Goal: Task Accomplishment & Management: Complete application form

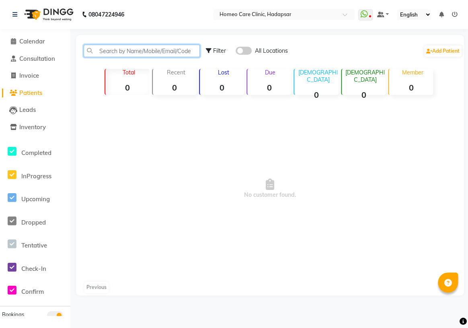
click at [123, 49] on input "text" at bounding box center [142, 51] width 116 height 12
paste input "9560015301"
type input "9560015301"
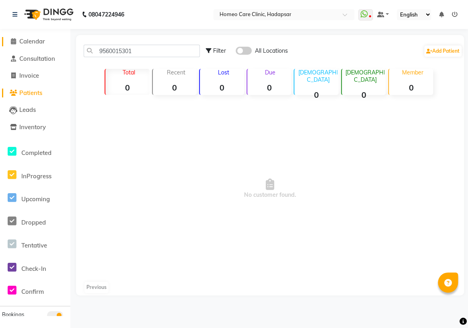
click at [25, 41] on span "Calendar" at bounding box center [32, 41] width 26 height 8
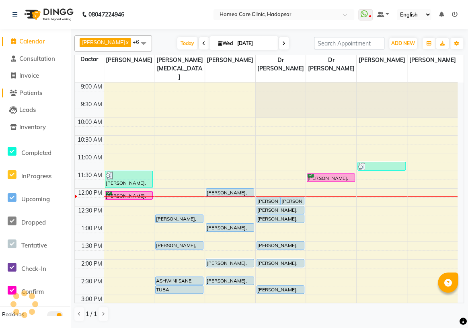
drag, startPoint x: 25, startPoint y: 96, endPoint x: 39, endPoint y: 88, distance: 16.4
click at [24, 96] on span "Patients" at bounding box center [30, 93] width 23 height 8
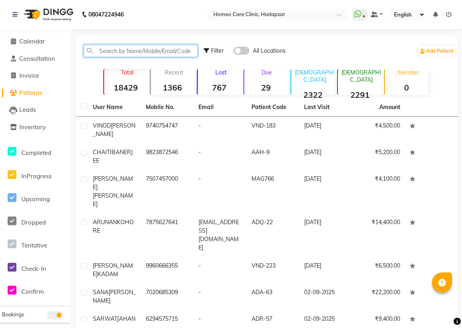
click at [111, 53] on input "text" at bounding box center [141, 51] width 114 height 12
paste input "9560015301"
type input "9560015301"
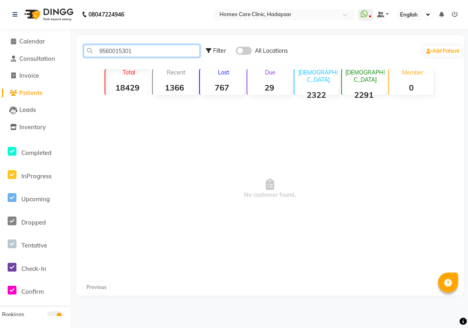
drag, startPoint x: 156, startPoint y: 47, endPoint x: 69, endPoint y: 80, distance: 93.6
click at [99, 70] on div "9560015301 Filter All Locations Add Patient Total 18429 Recent 1366 Lost 767 Du…" at bounding box center [270, 165] width 388 height 260
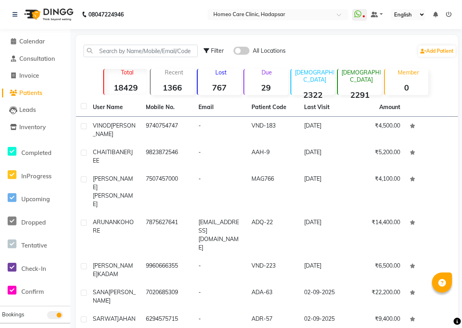
drag, startPoint x: 140, startPoint y: 44, endPoint x: 142, endPoint y: 53, distance: 9.8
click at [140, 44] on div "Filter All Locations Add Patient" at bounding box center [267, 50] width 379 height 25
click at [142, 53] on input "text" at bounding box center [141, 51] width 114 height 12
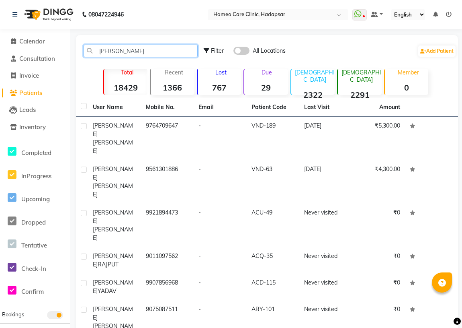
scroll to position [54, 0]
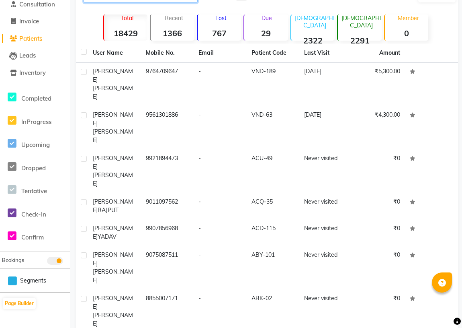
type input "[PERSON_NAME]"
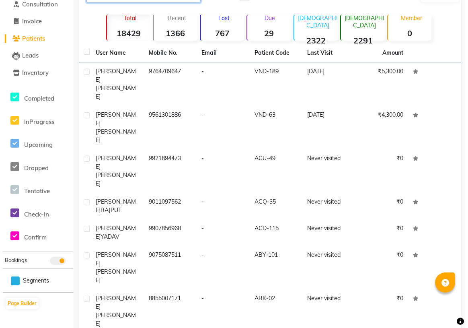
scroll to position [0, 0]
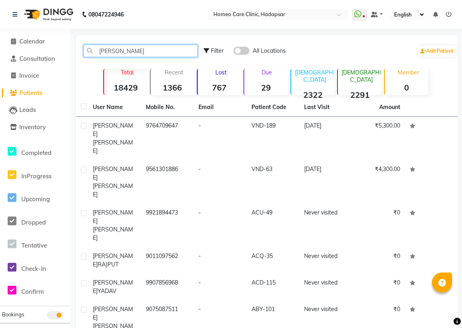
drag, startPoint x: 131, startPoint y: 48, endPoint x: 0, endPoint y: 47, distance: 131.5
click at [0, 47] on app-home "08047224946 Select Location × Homeo Care Clinic, Hadapsar WhatsApp Status ✕ Sta…" at bounding box center [231, 239] width 462 height 479
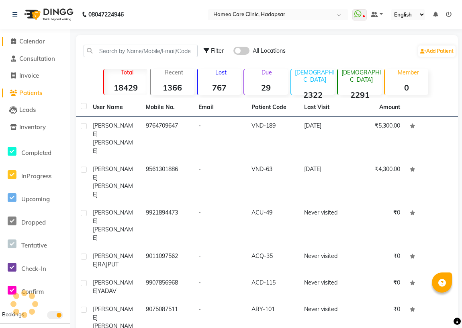
click at [32, 40] on span "Calendar" at bounding box center [32, 41] width 26 height 8
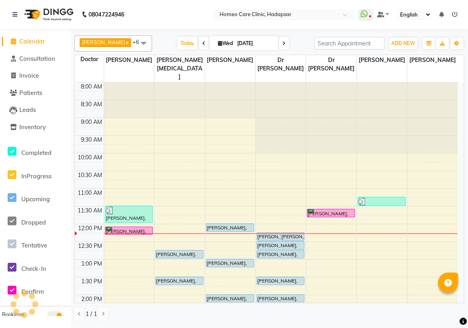
click at [199, 43] on span at bounding box center [204, 43] width 10 height 12
type input "02-09-2025"
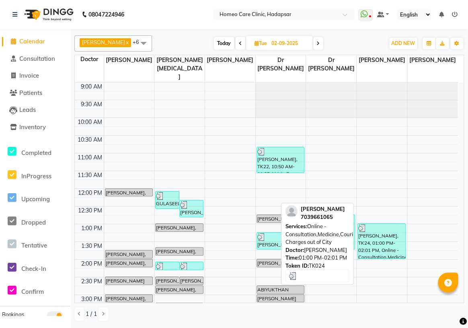
click at [392, 229] on div "[PERSON_NAME], TK24, 01:00 PM-02:01 PM, Online - Consultation,Medicine,Courier …" at bounding box center [381, 241] width 47 height 35
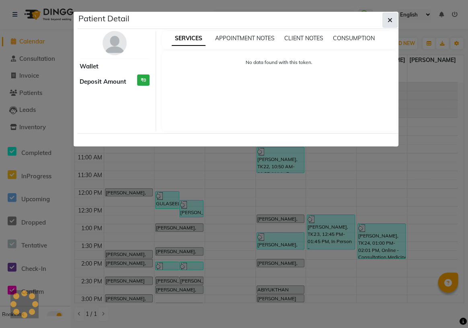
click at [390, 21] on icon "button" at bounding box center [390, 20] width 5 height 6
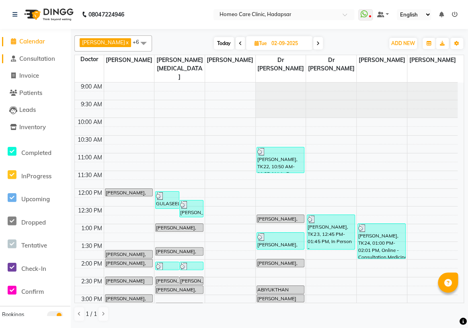
click at [31, 62] on span "Consultation" at bounding box center [37, 59] width 36 height 8
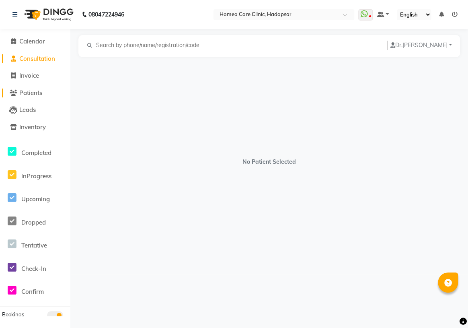
click at [28, 90] on span "Patients" at bounding box center [30, 93] width 23 height 8
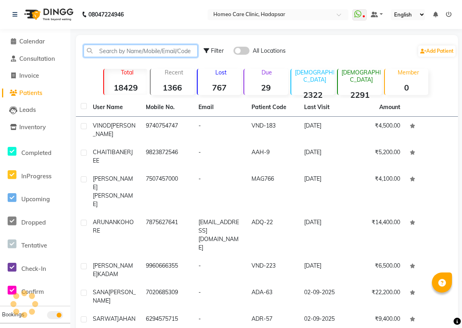
click at [117, 47] on input "text" at bounding box center [141, 51] width 114 height 12
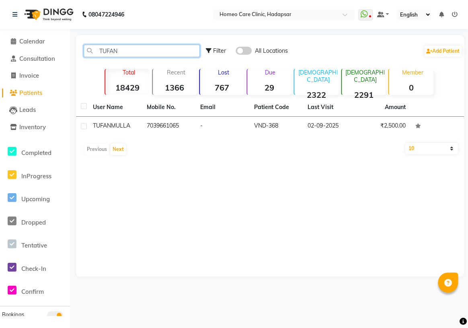
type input "TUFAN"
click at [193, 183] on div "TUFAN Filter All Locations Add Patient Total 18429 Recent 1366 Lost 767 Due 29 …" at bounding box center [270, 155] width 388 height 241
click at [40, 42] on span "Calendar" at bounding box center [32, 41] width 26 height 8
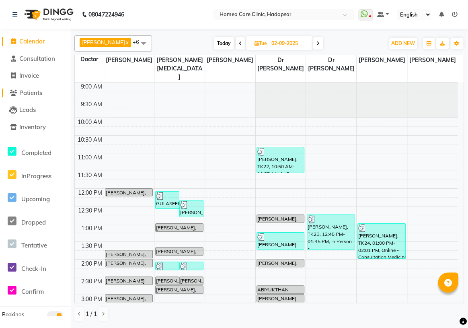
click at [32, 91] on span "Patients" at bounding box center [30, 93] width 23 height 8
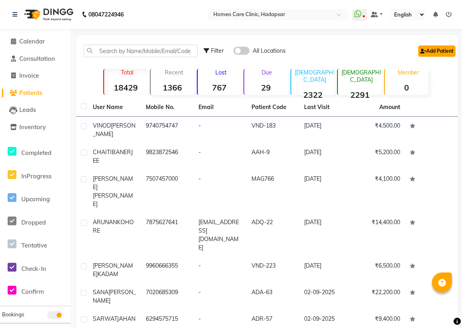
click at [439, 47] on link "Add Patient" at bounding box center [437, 50] width 37 height 11
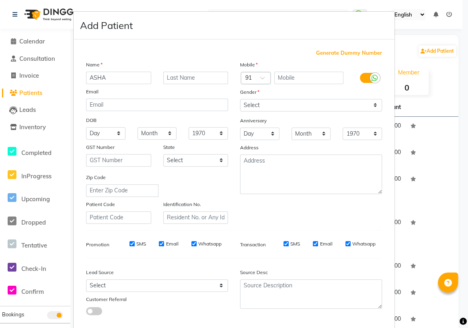
type input "ASHA"
click at [195, 79] on input "text" at bounding box center [195, 78] width 65 height 12
type input "[PERSON_NAME]"
click at [302, 80] on input "text" at bounding box center [309, 78] width 70 height 12
type input "8830685294"
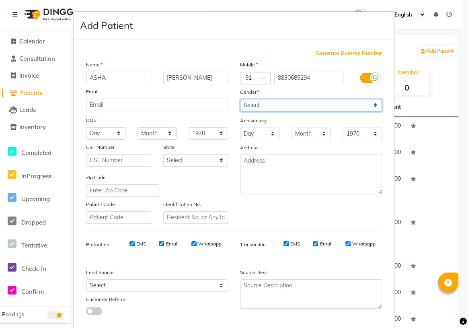
click at [275, 107] on select "Select [DEMOGRAPHIC_DATA] [DEMOGRAPHIC_DATA] Other Prefer Not To Say" at bounding box center [311, 105] width 142 height 12
type input "[EMAIL_ADDRESS][DOMAIN_NAME]"
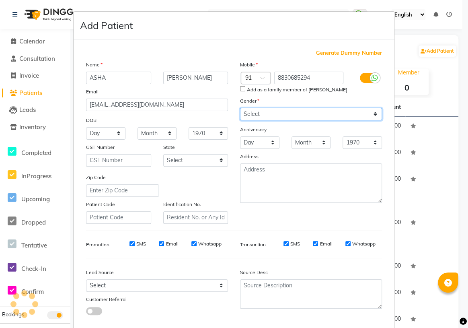
select select "[DEMOGRAPHIC_DATA]"
click at [240, 108] on select "Select [DEMOGRAPHIC_DATA] [DEMOGRAPHIC_DATA] Other Prefer Not To Say" at bounding box center [311, 114] width 142 height 12
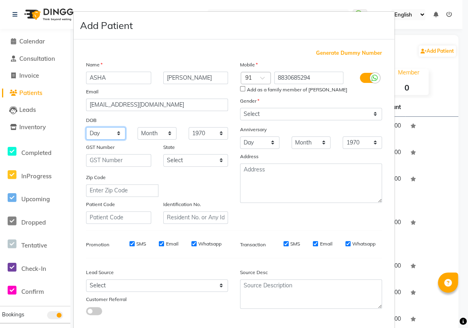
click at [109, 129] on select "Day 01 02 03 04 05 06 07 08 09 10 11 12 13 14 15 16 17 18 19 20 21 22 23 24 25 …" at bounding box center [105, 133] width 39 height 12
click at [86, 127] on select "Day 01 02 03 04 05 06 07 08 09 10 11 12 13 14 15 16 17 18 19 20 21 22 23 24 25 …" at bounding box center [105, 133] width 39 height 12
click at [105, 137] on select "Day 01 02 03 04 05 06 07 08 09 10 11 12 13 14 15 16 17 18 19 20 21 22 23 24 25 …" at bounding box center [105, 133] width 39 height 12
select select "06"
click at [86, 127] on select "Day 01 02 03 04 05 06 07 08 09 10 11 12 13 14 15 16 17 18 19 20 21 22 23 24 25 …" at bounding box center [105, 133] width 39 height 12
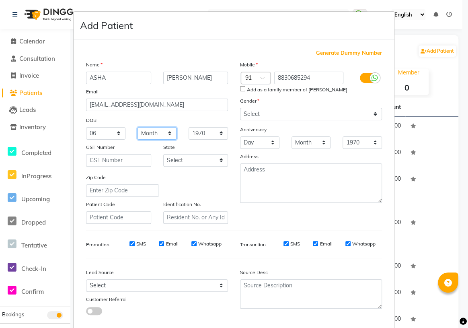
click at [160, 131] on select "Month January February March April May June July August September October Novem…" at bounding box center [157, 133] width 39 height 12
select select "05"
click at [138, 127] on select "Month January February March April May June July August September October Novem…" at bounding box center [157, 133] width 39 height 12
click at [215, 131] on select "1940 1941 1942 1943 1944 1945 1946 1947 1948 1949 1950 1951 1952 1953 1954 1955…" at bounding box center [208, 133] width 39 height 12
select select "1957"
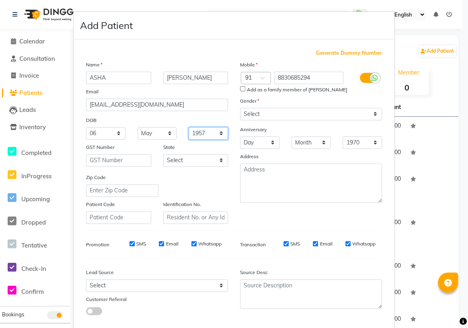
click at [189, 127] on select "1940 1941 1942 1943 1944 1945 1946 1947 1948 1949 1950 1951 1952 1953 1954 1955…" at bounding box center [208, 133] width 39 height 12
click at [240, 88] on input "Add as a family member of [PERSON_NAME]" at bounding box center [242, 88] width 5 height 5
checkbox input "true"
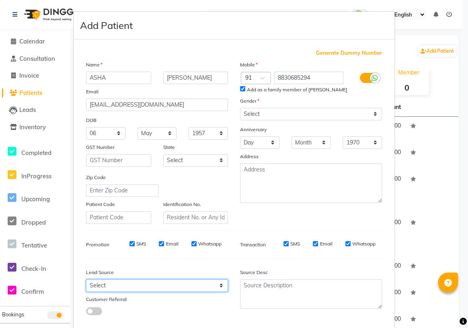
click at [112, 289] on select "Select Walk-in Referral Internet Friend Word of Mouth Advertisement Facebook Ju…" at bounding box center [157, 285] width 142 height 12
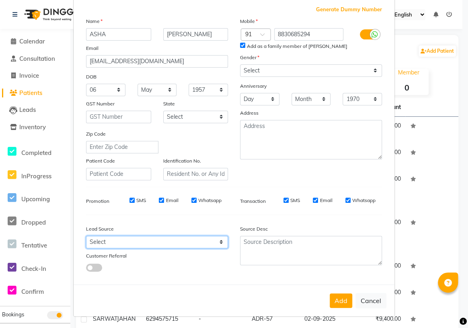
scroll to position [45, 0]
click at [157, 242] on select "Select Walk-in Referral Internet Friend Word of Mouth Advertisement Facebook Ju…" at bounding box center [157, 242] width 142 height 12
select select "50937"
click at [86, 236] on select "Select Walk-in Referral Internet Friend Word of Mouth Advertisement Facebook Ju…" at bounding box center [157, 242] width 142 height 12
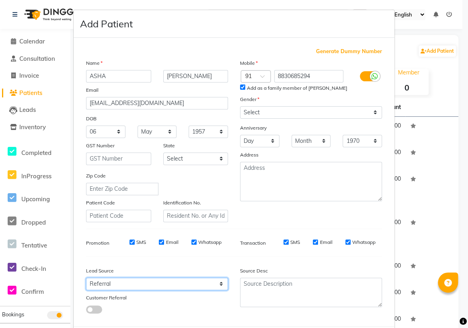
scroll to position [0, 0]
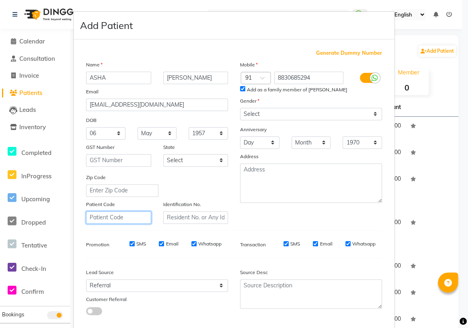
click at [130, 219] on input "text" at bounding box center [118, 217] width 65 height 12
drag, startPoint x: 129, startPoint y: 221, endPoint x: 0, endPoint y: 277, distance: 140.3
click at [0, 277] on ngb-modal-window "Add Patient Generate Dummy Number Name [PERSON_NAME] Email [EMAIL_ADDRESS][DOMA…" at bounding box center [234, 164] width 468 height 328
type input "VND-369"
click at [172, 218] on input "text" at bounding box center [195, 217] width 65 height 12
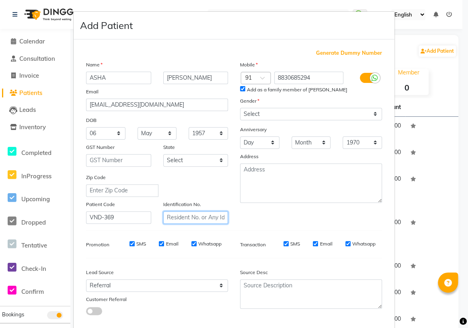
paste input "VND-369"
type input "VND-369"
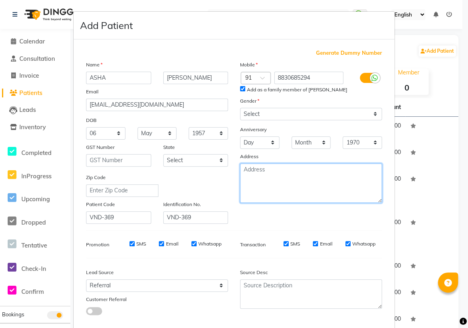
click at [250, 183] on textarea at bounding box center [311, 182] width 142 height 39
paste textarea "39 [PERSON_NAME] appartment near [PERSON_NAME][GEOGRAPHIC_DATA] near [GEOGRAPHI…"
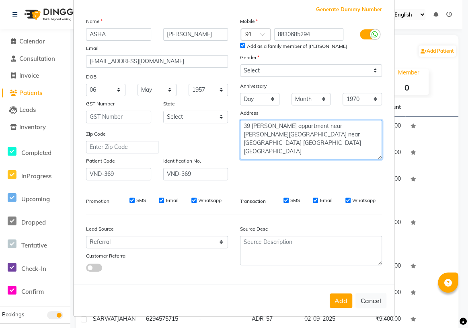
scroll to position [45, 0]
type textarea "39 [PERSON_NAME] appartment near [PERSON_NAME][GEOGRAPHIC_DATA] near [GEOGRAPHI…"
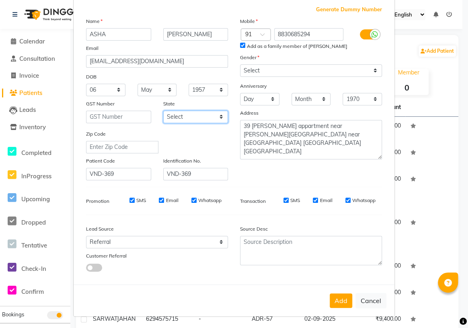
click at [186, 114] on select "Select [GEOGRAPHIC_DATA] [GEOGRAPHIC_DATA] [GEOGRAPHIC_DATA] [GEOGRAPHIC_DATA] …" at bounding box center [195, 117] width 65 height 12
select select "22"
click at [163, 111] on select "Select [GEOGRAPHIC_DATA] [GEOGRAPHIC_DATA] [GEOGRAPHIC_DATA] [GEOGRAPHIC_DATA] …" at bounding box center [195, 117] width 65 height 12
click at [333, 298] on button "Add" at bounding box center [341, 300] width 23 height 14
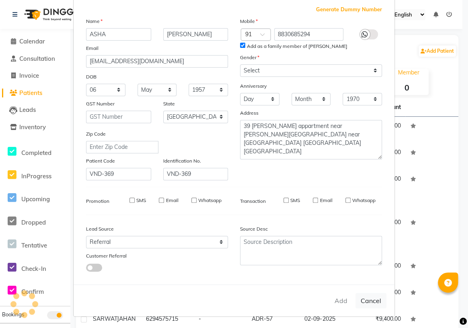
select select
select select "null"
select select
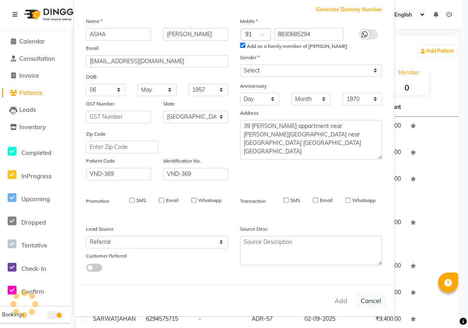
select select
checkbox input "false"
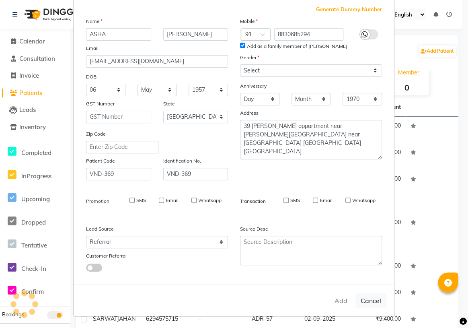
checkbox input "false"
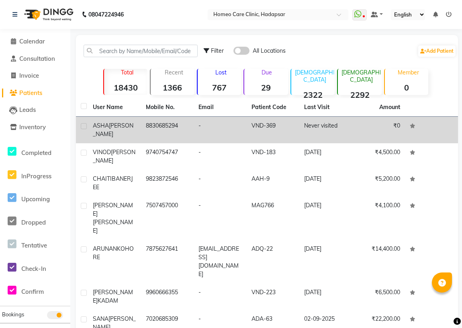
click at [141, 132] on td "8830685294" at bounding box center [167, 130] width 53 height 27
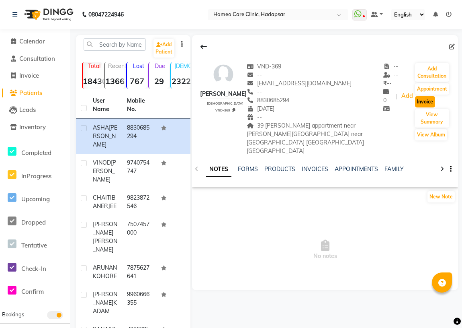
click at [430, 97] on button "Invoice" at bounding box center [425, 101] width 20 height 11
select select "7485"
select select "service"
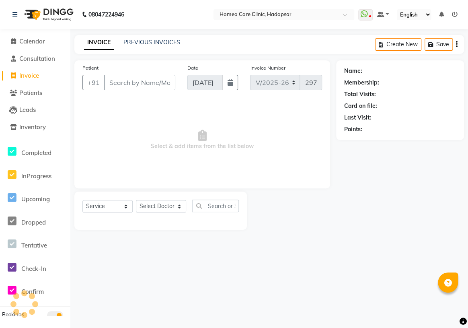
type input "8830685294"
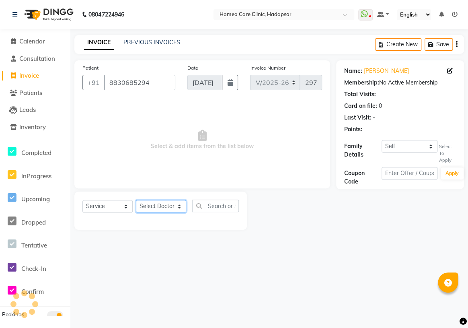
click at [162, 205] on select "Select Doctor Dingg Support [PERSON_NAME] [PERSON_NAME] [PERSON_NAME] [PERSON_N…" at bounding box center [161, 206] width 50 height 12
click at [262, 239] on main "INVOICE PREVIOUS INVOICES Create New Save Patient [PHONE_NUMBER] Date [DATE] In…" at bounding box center [269, 138] width 398 height 207
click at [174, 209] on select "Select Doctor Dingg Support [PERSON_NAME] [PERSON_NAME] [PERSON_NAME] [PERSON_N…" at bounding box center [161, 206] width 50 height 12
select select "70882"
click at [136, 200] on select "Select Doctor Dingg Support [PERSON_NAME] [PERSON_NAME] [PERSON_NAME] [PERSON_N…" at bounding box center [161, 206] width 50 height 12
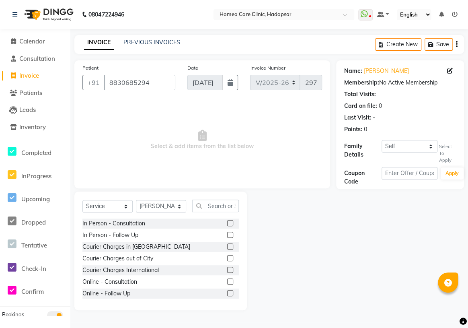
click at [227, 283] on label at bounding box center [230, 281] width 6 height 6
click at [227, 283] on input "checkbox" at bounding box center [229, 281] width 5 height 5
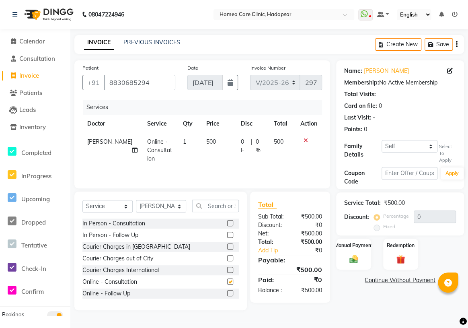
checkbox input "false"
click at [348, 255] on img at bounding box center [353, 259] width 15 height 10
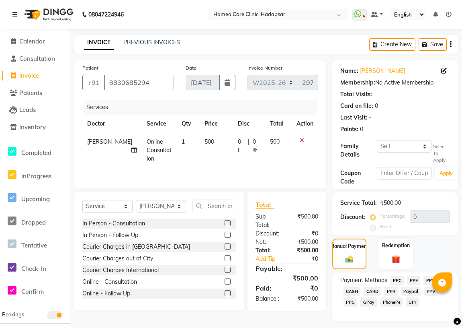
click at [389, 290] on span "PPR" at bounding box center [391, 290] width 14 height 9
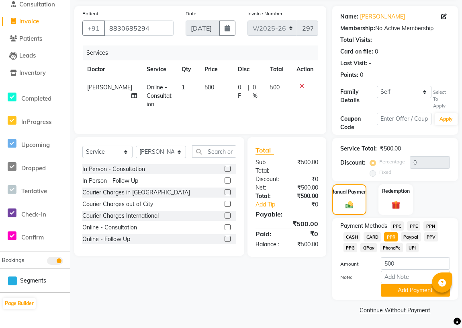
click at [402, 269] on div "Amount: 500" at bounding box center [396, 264] width 122 height 14
click at [400, 273] on input "Note:" at bounding box center [415, 277] width 69 height 12
type input "PPR"
drag, startPoint x: 404, startPoint y: 286, endPoint x: 407, endPoint y: 281, distance: 5.6
click at [407, 282] on div "Amount: 500 Note: PPR Add Payment" at bounding box center [396, 276] width 110 height 39
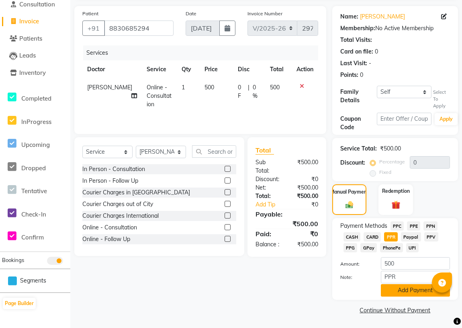
click at [406, 288] on button "Add Payment" at bounding box center [415, 290] width 69 height 12
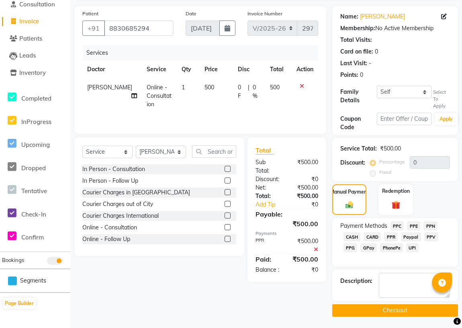
click at [381, 308] on button "Checkout" at bounding box center [396, 310] width 126 height 12
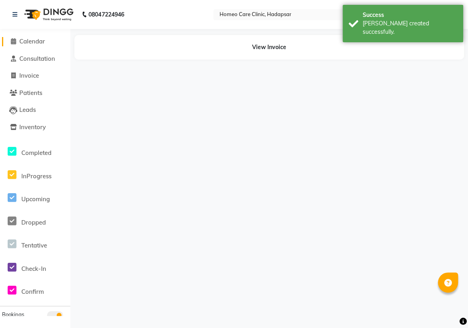
click at [32, 43] on span "Calendar" at bounding box center [32, 41] width 26 height 8
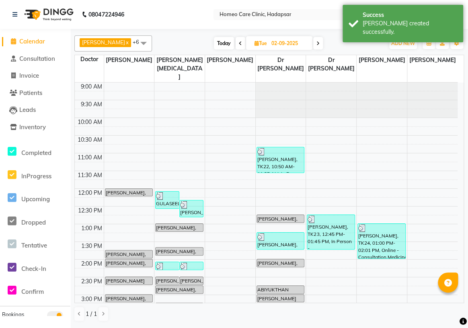
click at [313, 45] on span at bounding box center [318, 43] width 10 height 12
type input "[DATE]"
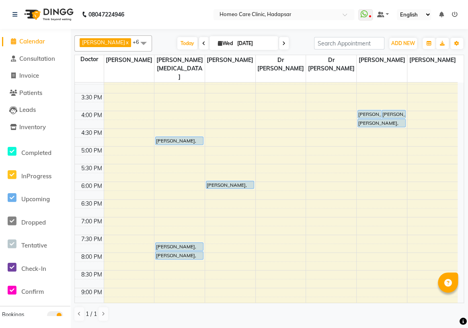
scroll to position [256, 0]
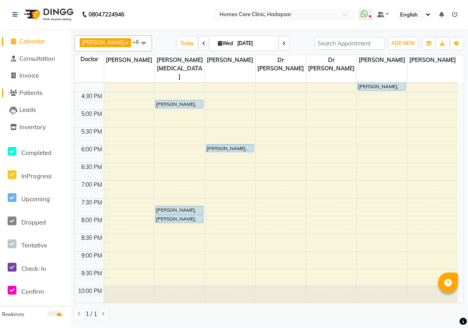
click at [30, 90] on span "Patients" at bounding box center [30, 93] width 23 height 8
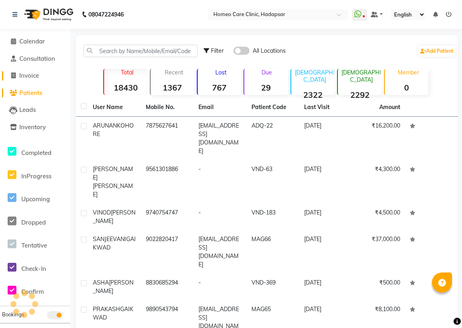
click at [32, 77] on span "Invoice" at bounding box center [29, 76] width 20 height 8
select select "service"
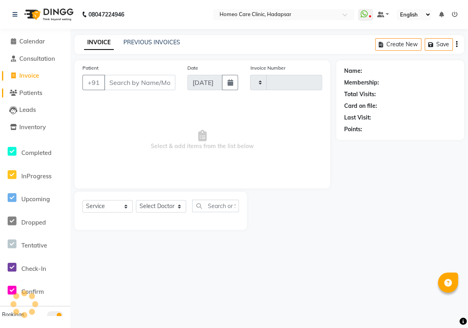
click at [33, 96] on link "Patients" at bounding box center [35, 92] width 66 height 9
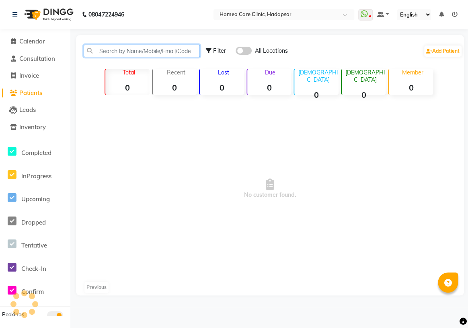
click at [125, 53] on input "text" at bounding box center [142, 51] width 116 height 12
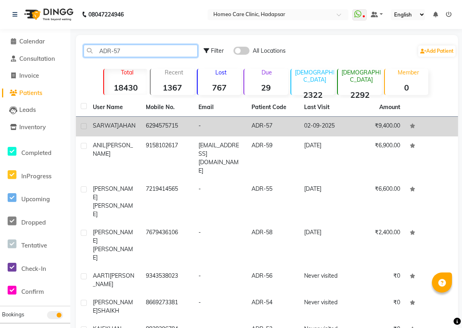
type input "ADR-57"
click at [170, 133] on td "6294575715" at bounding box center [167, 127] width 53 height 20
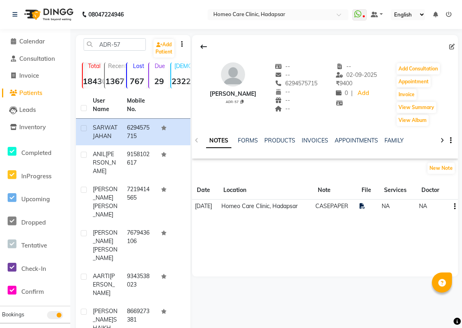
click at [315, 133] on div "NOTES FORMS PRODUCTS INVOICES APPOINTMENTS FAMILY" at bounding box center [325, 141] width 266 height 28
click at [312, 137] on link "INVOICES" at bounding box center [315, 140] width 27 height 7
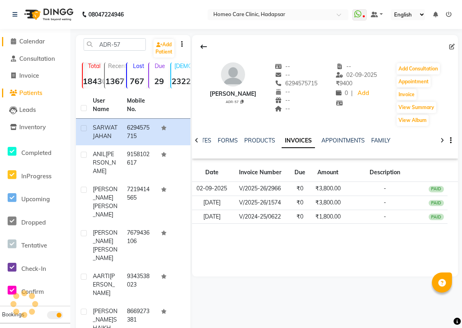
click at [26, 42] on span "Calendar" at bounding box center [32, 41] width 26 height 8
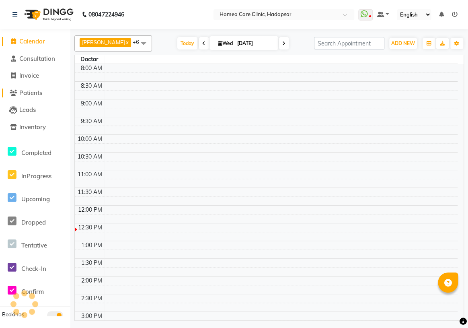
click at [28, 94] on span "Patients" at bounding box center [30, 93] width 23 height 8
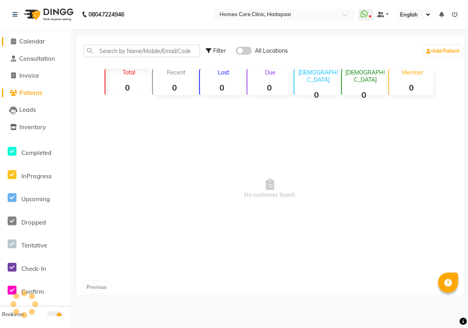
click at [22, 43] on span "Calendar" at bounding box center [32, 41] width 26 height 8
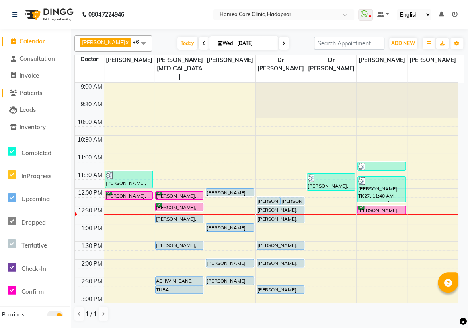
click at [36, 95] on span "Patients" at bounding box center [30, 93] width 23 height 8
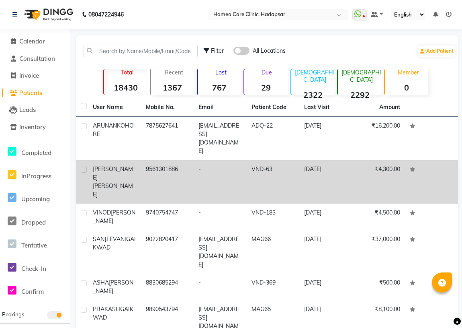
click at [143, 161] on td "9561301886" at bounding box center [167, 181] width 53 height 43
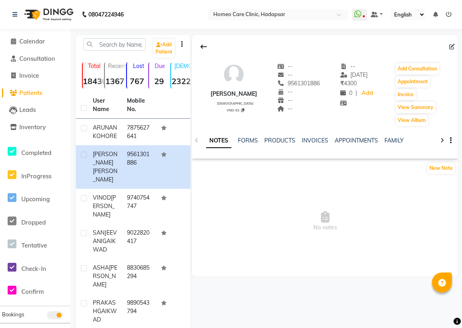
drag, startPoint x: 285, startPoint y: 84, endPoint x: 320, endPoint y: 84, distance: 34.6
click at [320, 84] on div "[PERSON_NAME] [DEMOGRAPHIC_DATA] VND-63 -- -- [PHONE_NUMBER] Mobile No. -- -- -…" at bounding box center [325, 90] width 266 height 72
copy span "9561301886"
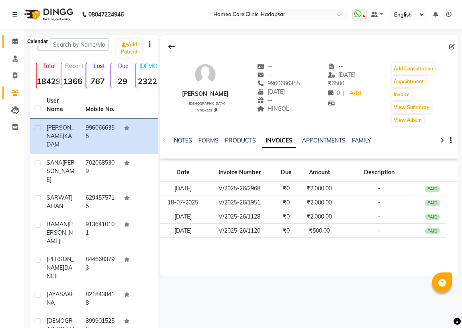
click at [16, 42] on icon at bounding box center [14, 41] width 5 height 6
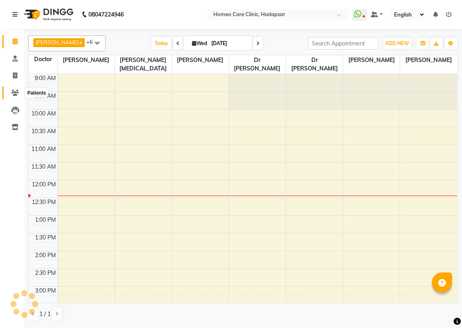
click at [18, 93] on icon at bounding box center [15, 93] width 8 height 6
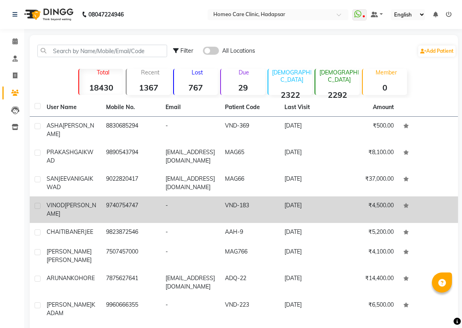
click at [80, 207] on span "[PERSON_NAME]" at bounding box center [71, 209] width 49 height 16
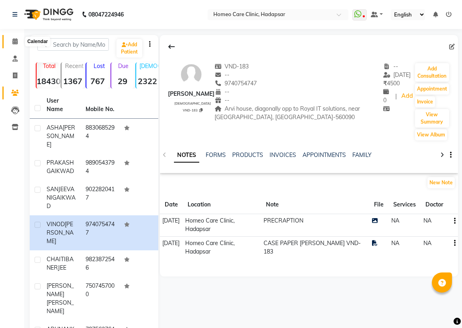
click at [16, 37] on span at bounding box center [15, 41] width 14 height 9
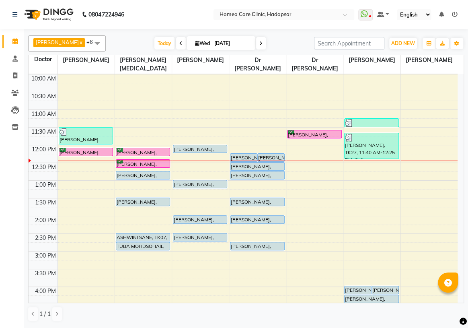
scroll to position [33, 0]
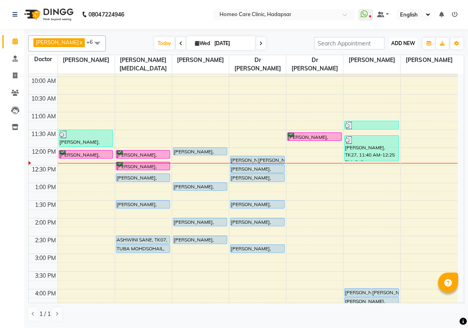
click at [401, 43] on span "ADD NEW" at bounding box center [403, 43] width 24 height 6
click at [389, 56] on button "Add Appointment" at bounding box center [385, 58] width 64 height 10
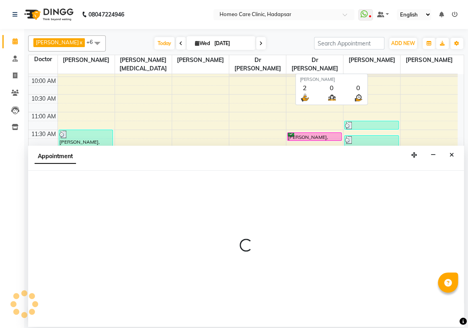
select select "600"
select select "tentative"
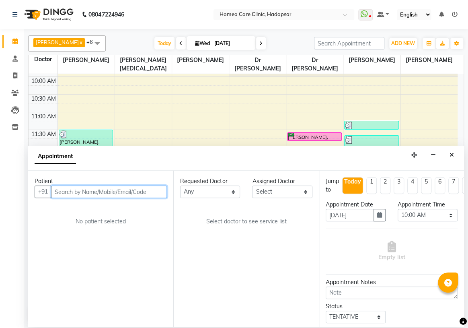
click at [64, 187] on input "text" at bounding box center [109, 191] width 116 height 12
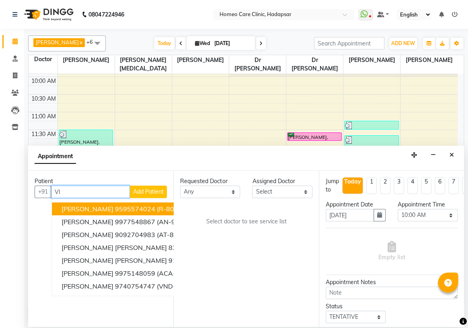
type input "V"
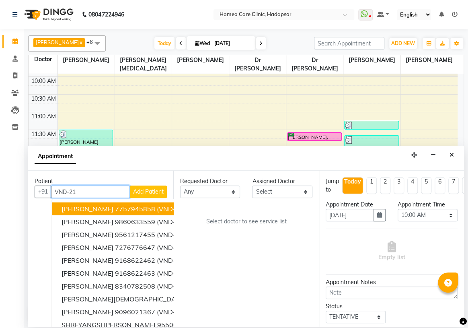
type input "VND-213"
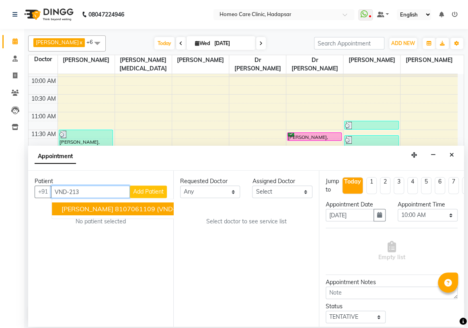
drag, startPoint x: 84, startPoint y: 190, endPoint x: 0, endPoint y: 235, distance: 95.5
click at [0, 235] on app-home "08047224946 Select Location × Homeo Care Clinic, Hadapsar WhatsApp Status ✕ Sta…" at bounding box center [234, 163] width 468 height 326
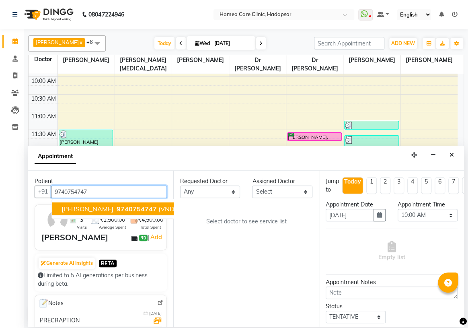
drag, startPoint x: 108, startPoint y: 209, endPoint x: 175, endPoint y: 206, distance: 67.6
click at [108, 209] on button "VINOD KUMAR 9740754747 (VND-183)" at bounding box center [127, 208] width 151 height 13
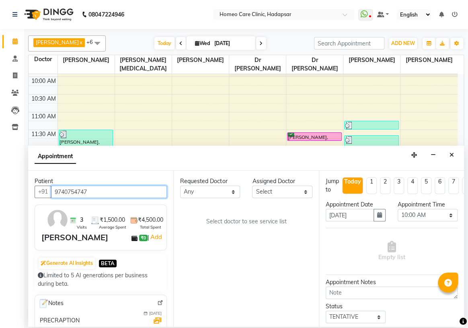
type input "9740754747"
click at [299, 189] on select "Select Dingg Support Dr.Anisa Choudhary Dr Faraz Choudhary Dr Komal Saste Dr Ni…" at bounding box center [282, 191] width 60 height 12
select select "70882"
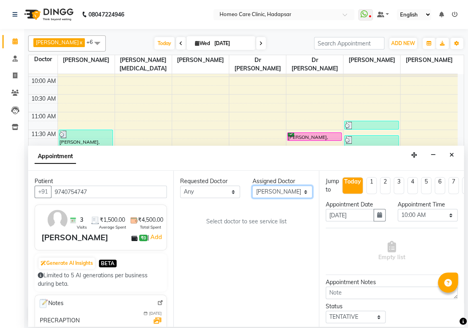
click at [252, 185] on select "Select Dingg Support Dr.Anisa Choudhary Dr Faraz Choudhary Dr Komal Saste Dr Ni…" at bounding box center [282, 191] width 60 height 12
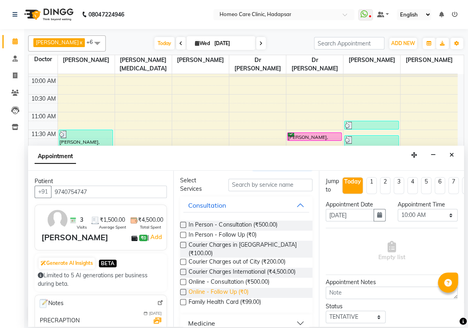
scroll to position [36, 0]
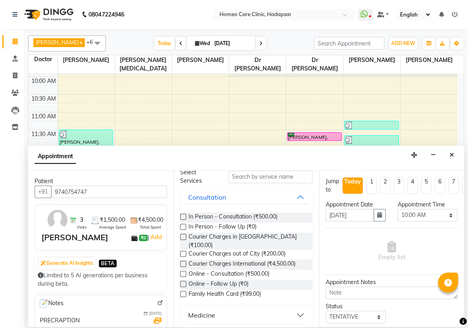
click at [183, 281] on label at bounding box center [183, 284] width 6 height 6
click at [183, 282] on input "checkbox" at bounding box center [182, 284] width 5 height 5
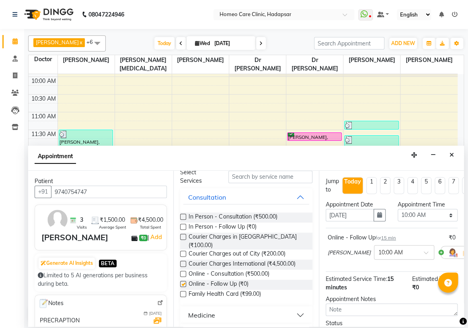
checkbox input "false"
click at [425, 217] on select "Select 10:00 AM 10:05 AM 10:10 AM 10:15 AM 10:20 AM 10:25 AM 10:30 AM 10:35 AM …" at bounding box center [428, 215] width 60 height 12
select select "750"
click at [398, 209] on select "Select 10:00 AM 10:05 AM 10:10 AM 10:15 AM 10:20 AM 10:25 AM 10:30 AM 10:35 AM …" at bounding box center [428, 215] width 60 height 12
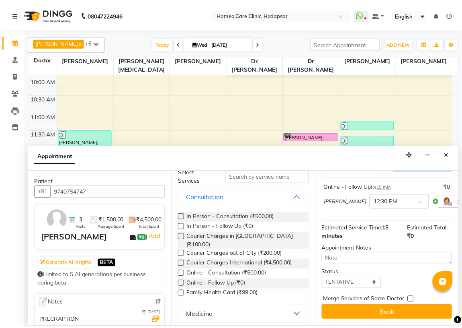
scroll to position [57, 0]
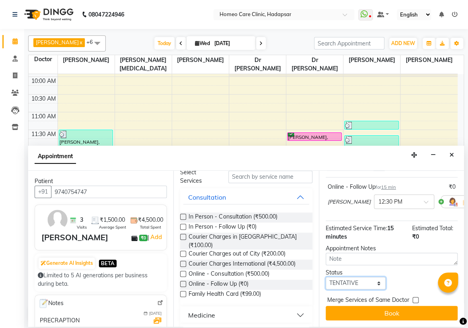
click at [354, 277] on select "Select TENTATIVE CONFIRM CHECK-IN UPCOMING" at bounding box center [356, 283] width 60 height 12
select select "confirm booking"
click at [326, 277] on select "Select TENTATIVE CONFIRM CHECK-IN UPCOMING" at bounding box center [356, 283] width 60 height 12
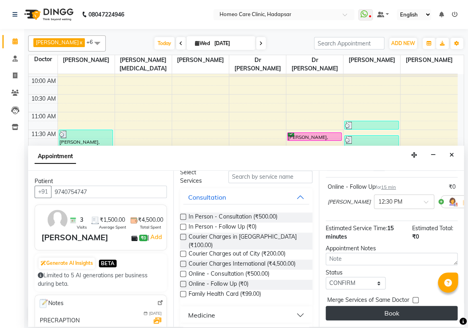
click at [369, 306] on button "Book" at bounding box center [392, 313] width 132 height 14
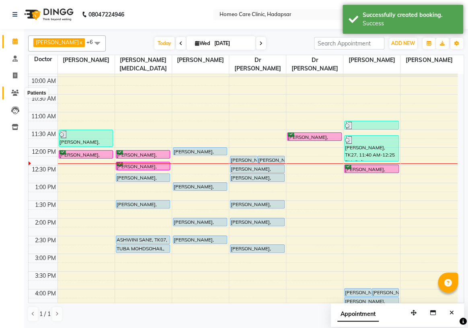
click at [18, 92] on icon at bounding box center [15, 93] width 8 height 6
